Goal: Information Seeking & Learning: Learn about a topic

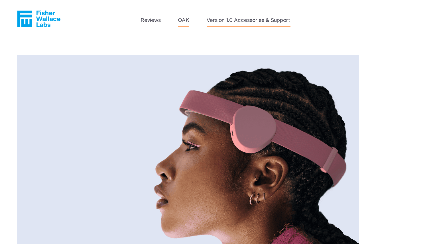
click at [221, 20] on link "Version 1.0 Accessories & Support" at bounding box center [249, 21] width 84 height 8
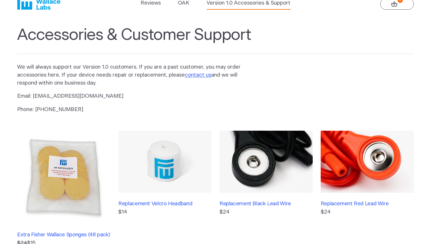
scroll to position [13, 0]
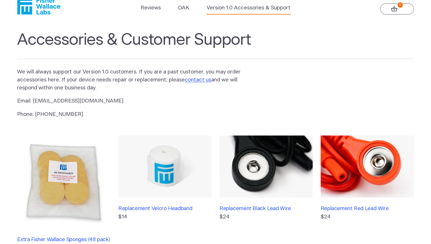
click at [193, 5] on ul "Reviews [GEOGRAPHIC_DATA] Version 1.0 Accessories & Support" at bounding box center [215, 9] width 150 height 11
click at [191, 6] on ul "Reviews OAK Version 1.0 Accessories & Support" at bounding box center [215, 9] width 150 height 11
click at [38, 14] on icon "Fisher Wallace" at bounding box center [40, 6] width 39 height 17
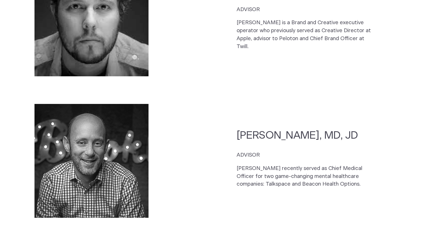
scroll to position [1451, 0]
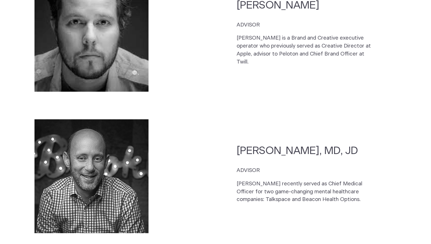
click at [284, 60] on section "Scott Witt ADVISOR Scott is a Brand and Creative executive operator who previou…" at bounding box center [215, 34] width 396 height 125
